Goal: Task Accomplishment & Management: Use online tool/utility

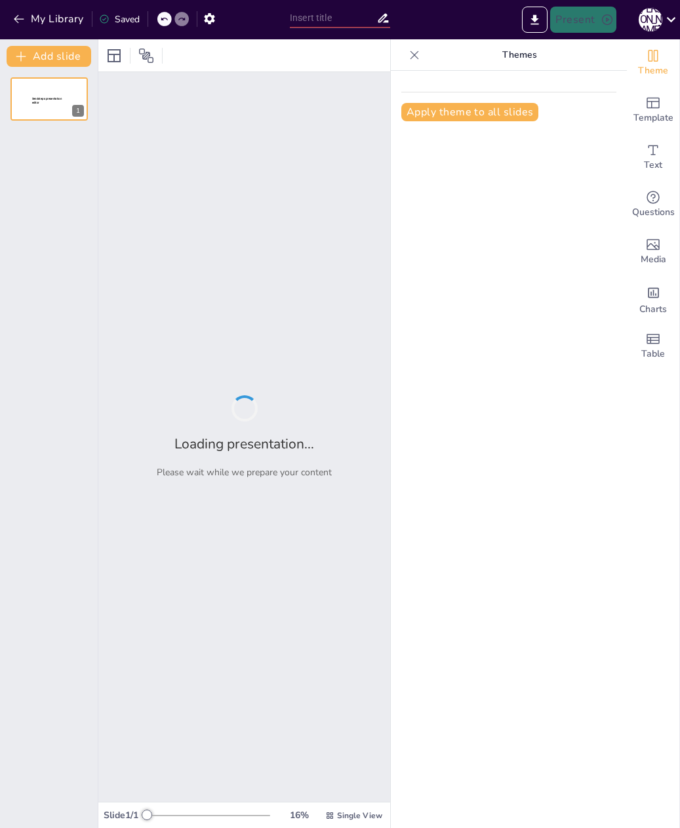
type input "Navigating the Complexities of Sport Finance: From Foundational Concepts to Mod…"
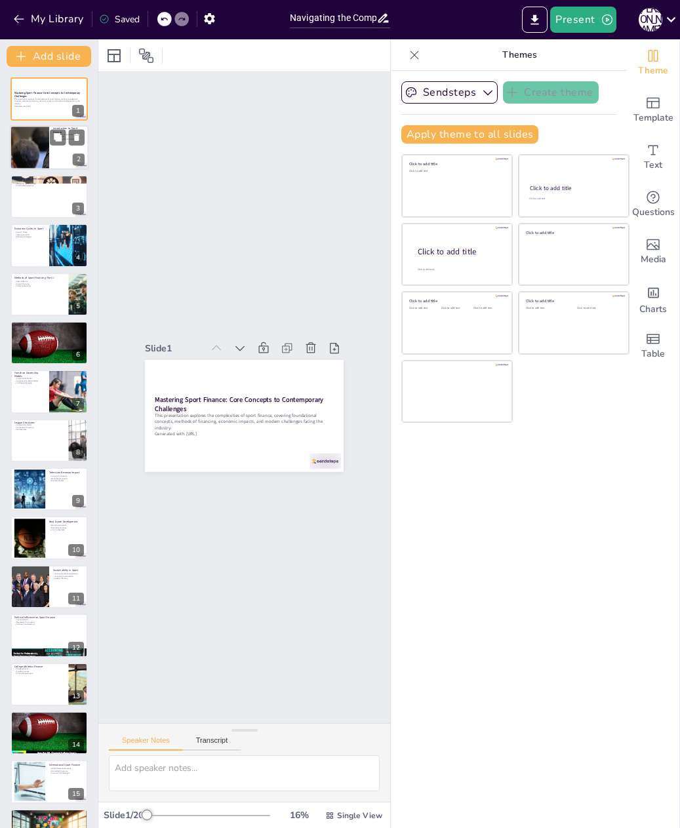
click at [63, 151] on div at bounding box center [49, 148] width 79 height 45
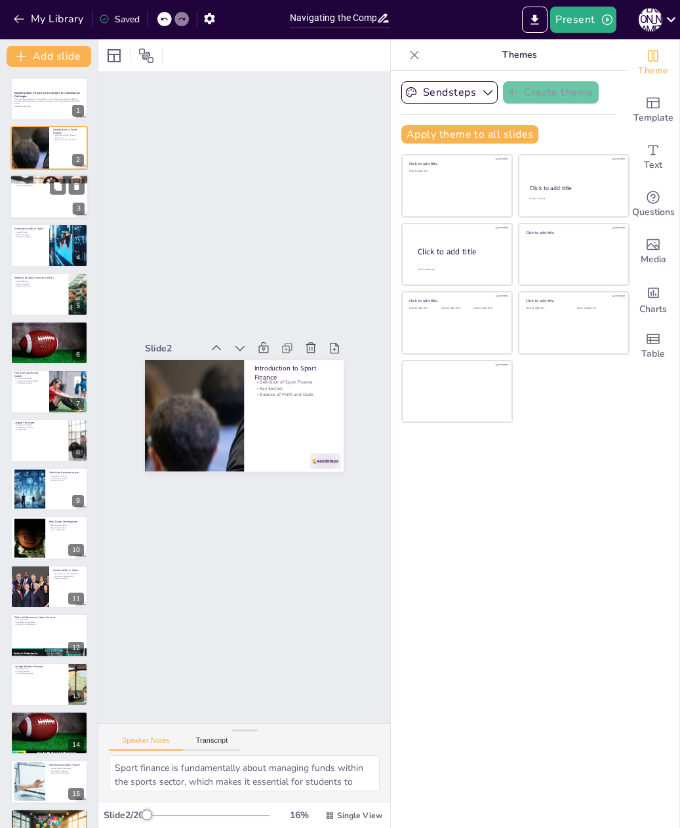
click at [52, 207] on div at bounding box center [49, 196] width 79 height 45
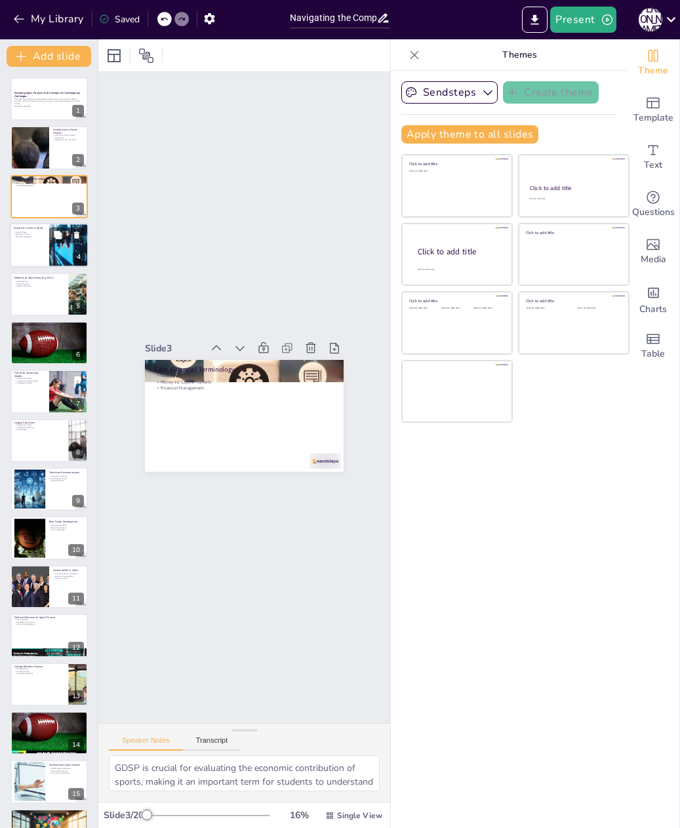
click at [50, 248] on div at bounding box center [69, 245] width 79 height 45
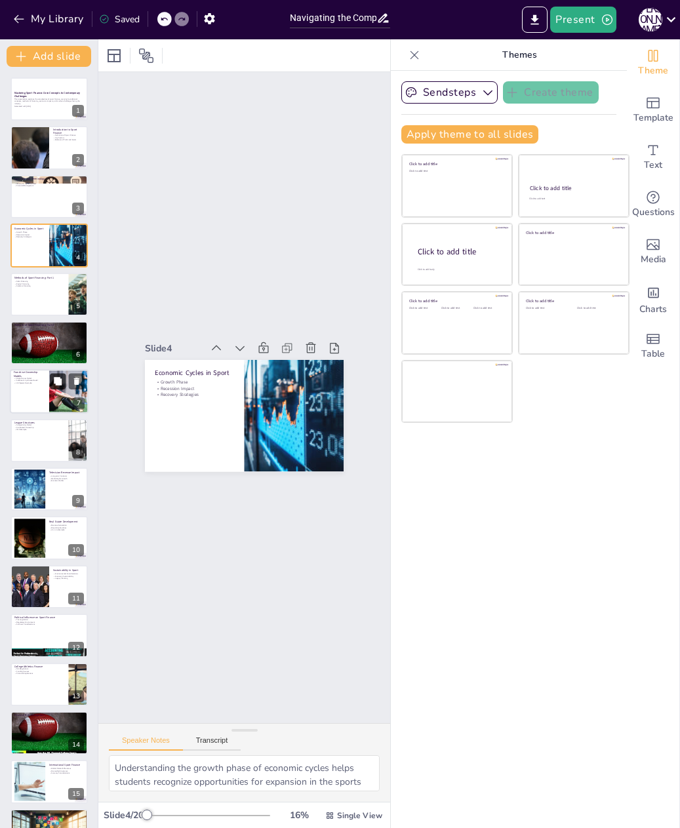
click at [58, 384] on icon at bounding box center [58, 381] width 8 height 8
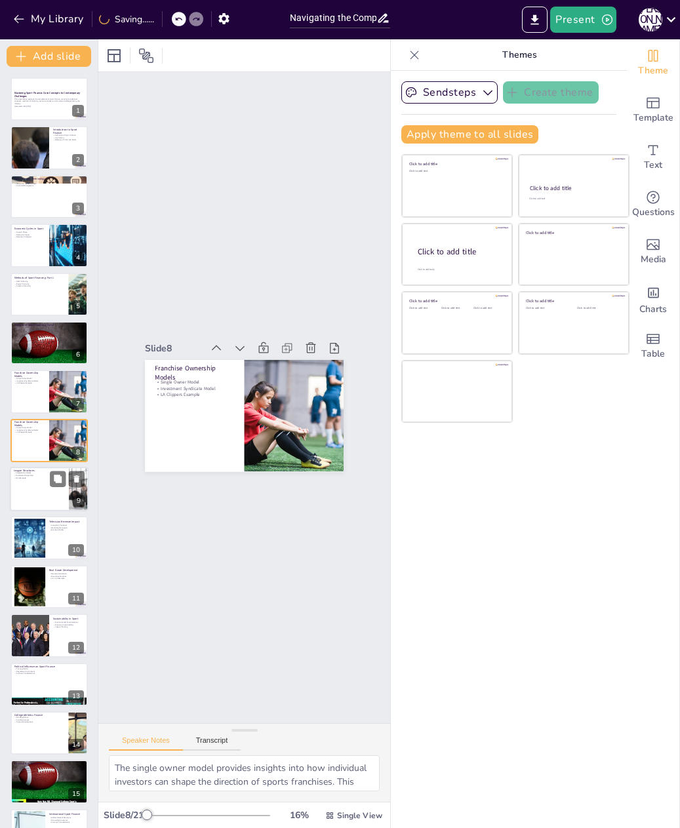
click at [36, 501] on div at bounding box center [49, 489] width 79 height 45
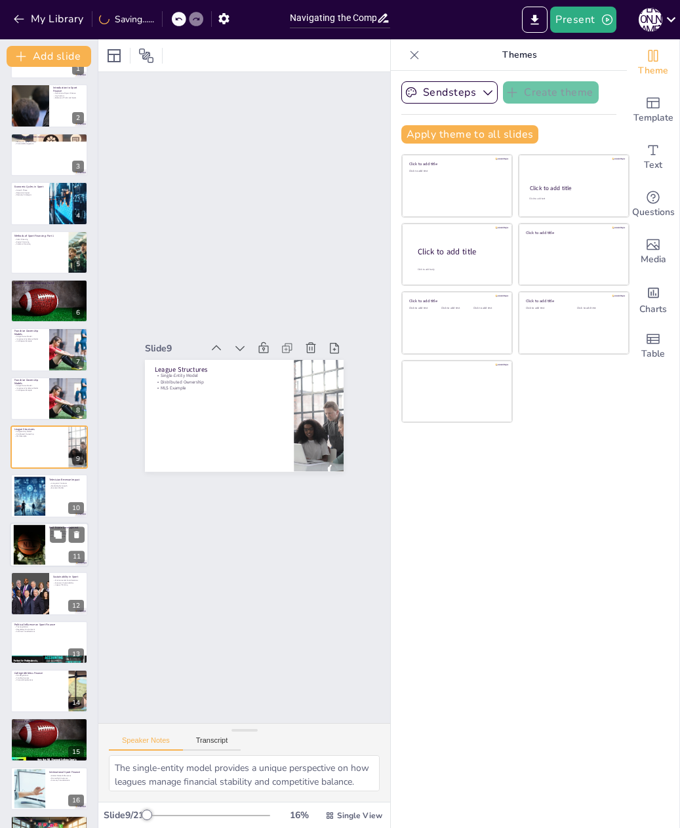
click at [42, 550] on div at bounding box center [30, 545] width 54 height 40
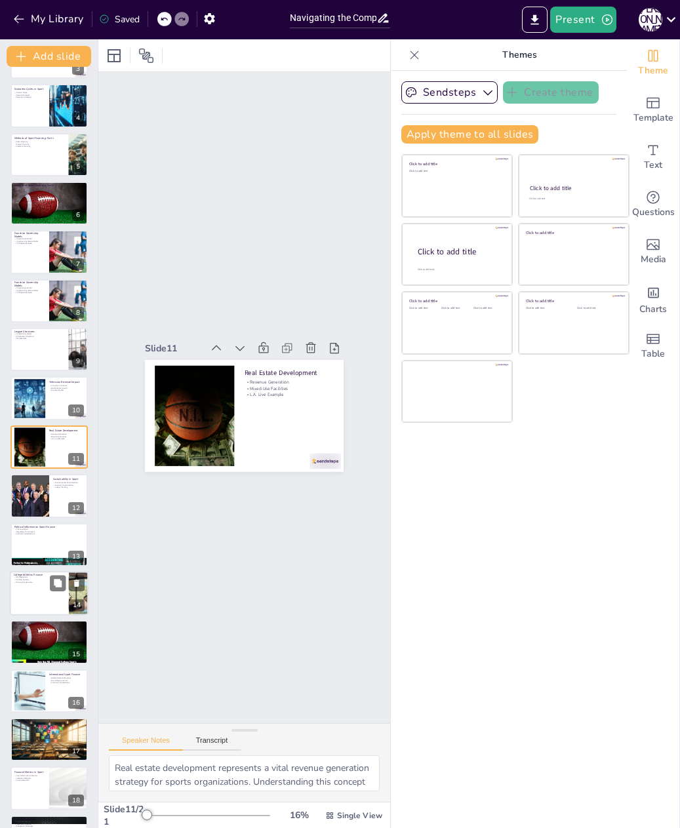
click at [37, 586] on div at bounding box center [49, 593] width 79 height 45
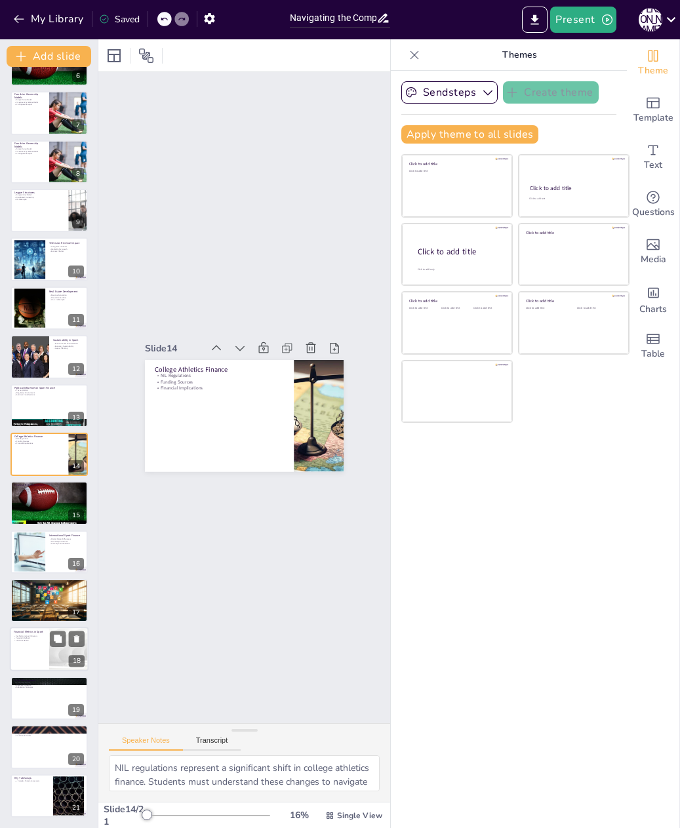
click at [45, 642] on p "Financial Health" at bounding box center [29, 641] width 31 height 3
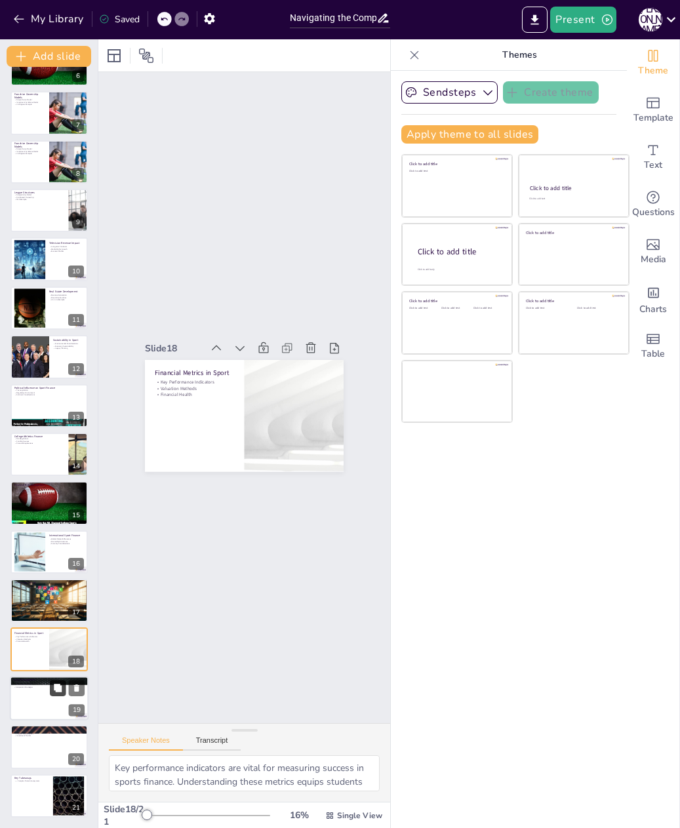
click at [57, 694] on button at bounding box center [58, 688] width 16 height 16
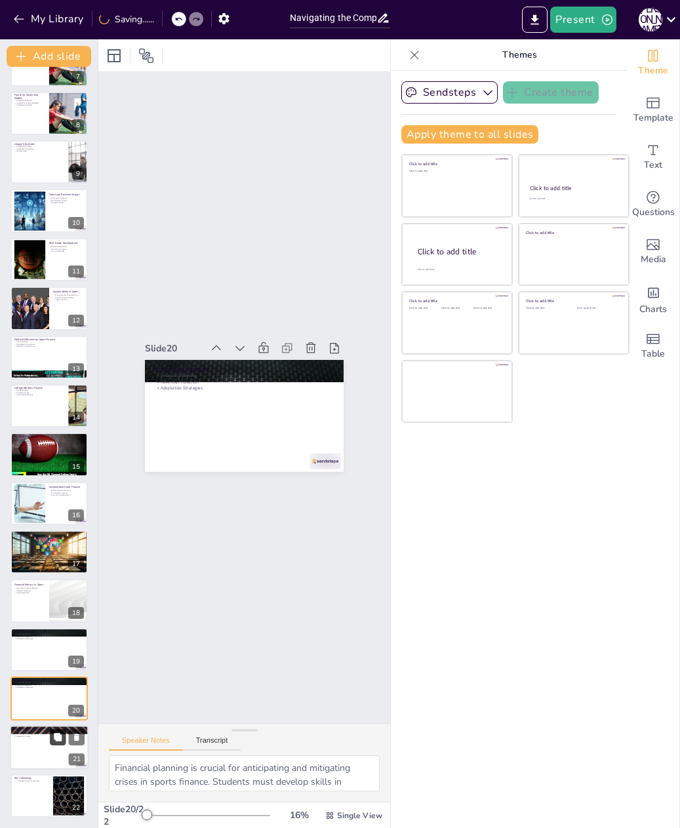
click at [50, 735] on button at bounding box center [58, 737] width 16 height 16
type textarea "Emerging markets like esports and sports betting represent significant growth o…"
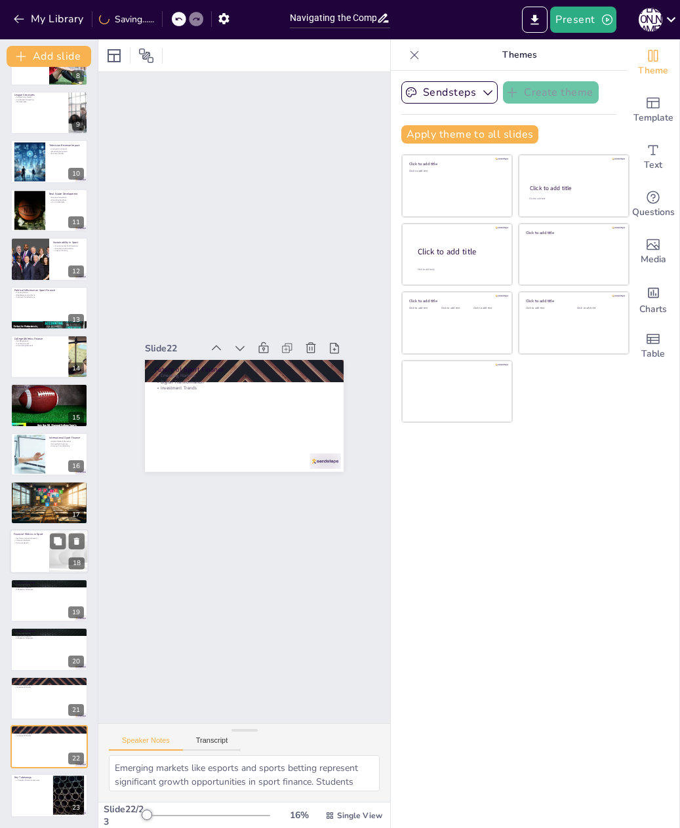
scroll to position [376, 0]
click at [39, 792] on div at bounding box center [49, 796] width 79 height 45
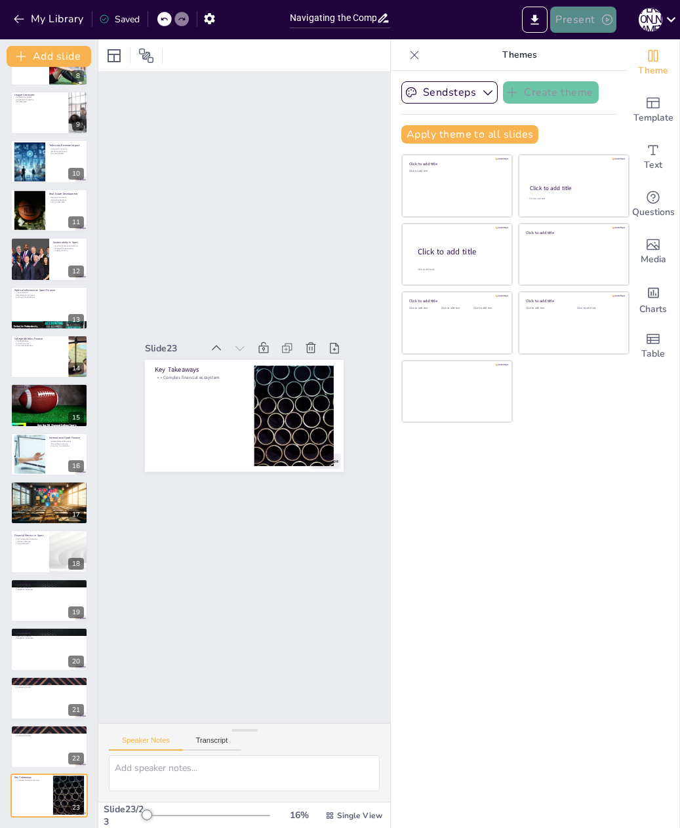
click at [603, 18] on icon "button" at bounding box center [607, 19] width 13 height 13
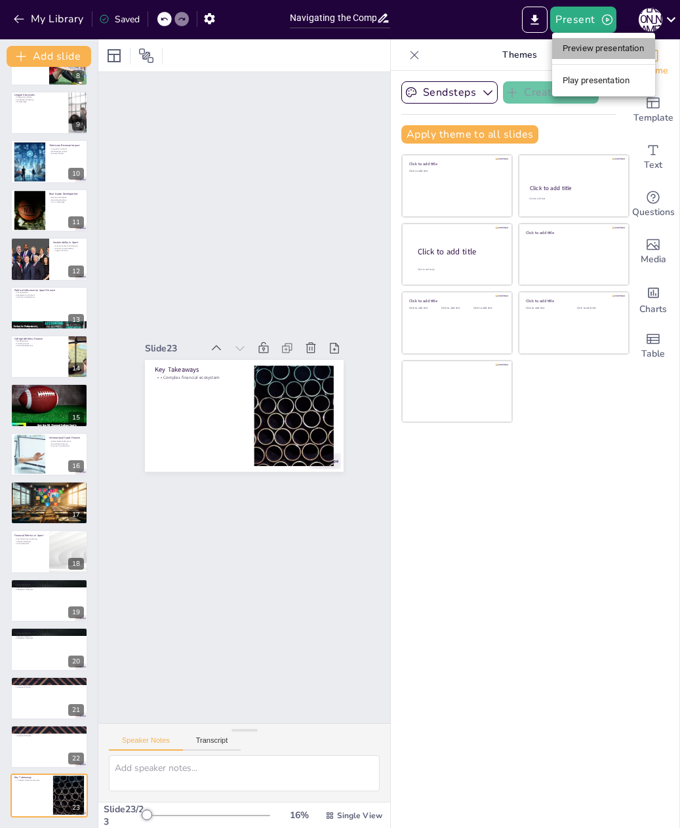
click at [601, 48] on li "Preview presentation" at bounding box center [603, 48] width 103 height 21
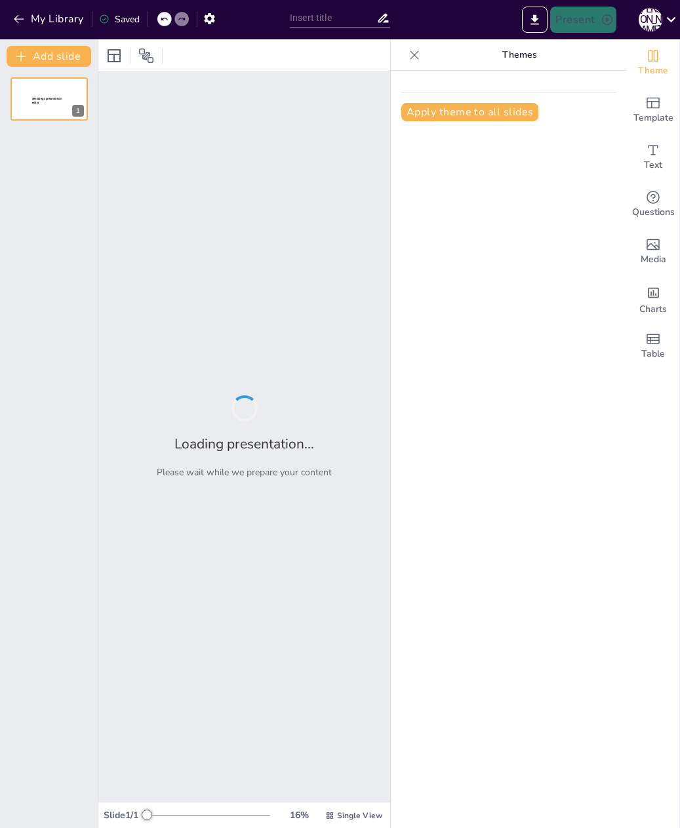
type input "Navigating the Complexities of Sport Finance: From Foundational Concepts to Mod…"
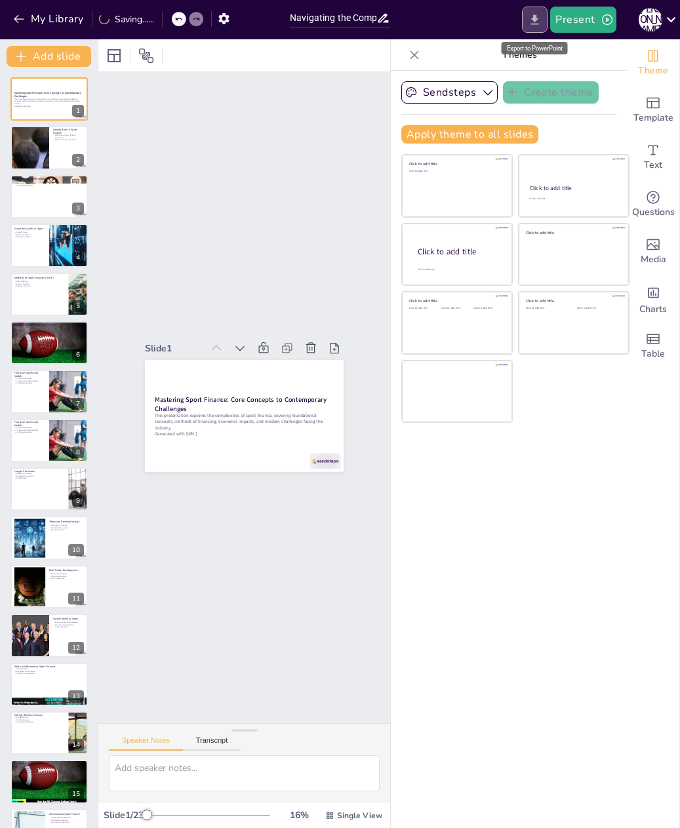
click at [532, 18] on icon "Export to PowerPoint" at bounding box center [535, 19] width 8 height 10
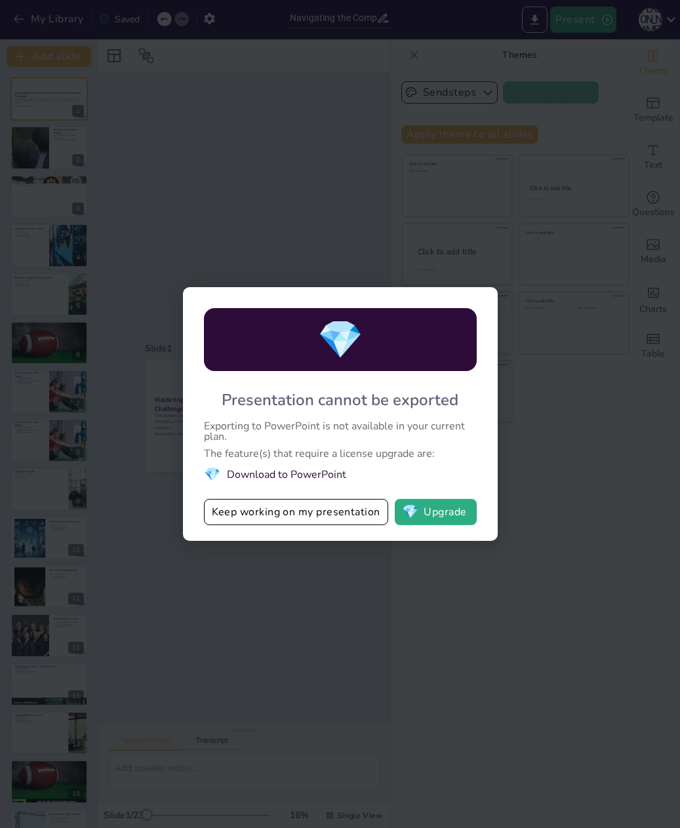
click at [534, 229] on div "💎 Presentation cannot be exported Exporting to PowerPoint is not available in y…" at bounding box center [340, 414] width 680 height 828
